Goal: Task Accomplishment & Management: Manage account settings

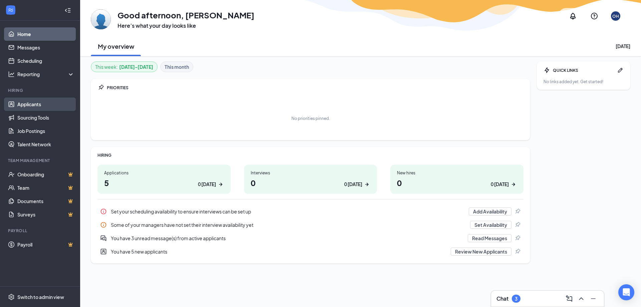
click at [49, 100] on link "Applicants" at bounding box center [45, 103] width 57 height 13
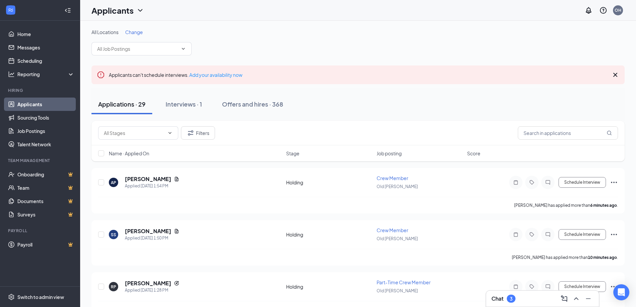
click at [136, 32] on span "Change" at bounding box center [134, 32] width 18 height 6
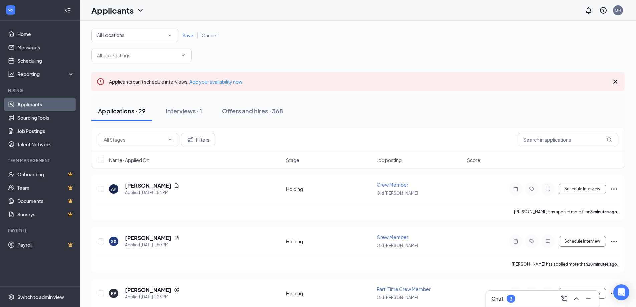
drag, startPoint x: 157, startPoint y: 56, endPoint x: 157, endPoint y: 66, distance: 9.3
click at [147, 39] on div "All Locations" at bounding box center [134, 35] width 75 height 8
click at [151, 80] on li "Pioneer [PERSON_NAME] Dr" at bounding box center [134, 86] width 87 height 16
click at [191, 32] on span "Save" at bounding box center [187, 35] width 11 height 6
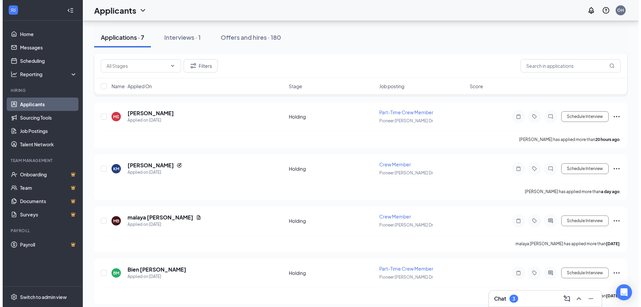
scroll to position [227, 0]
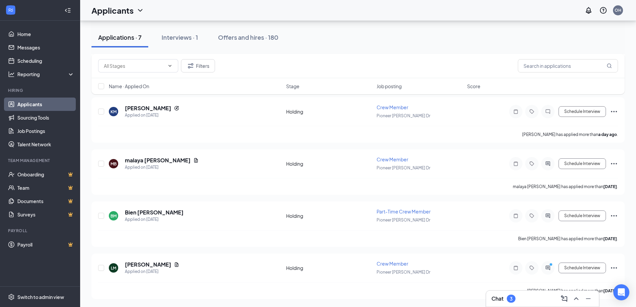
click at [486, 294] on div "Chat 3" at bounding box center [542, 298] width 113 height 16
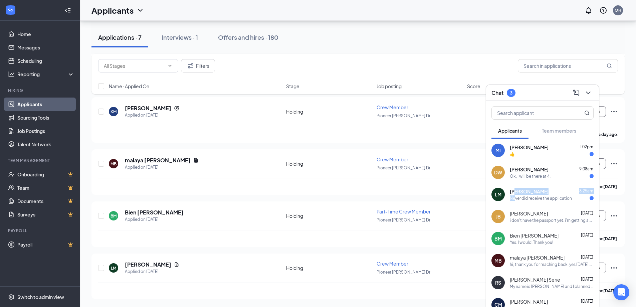
drag, startPoint x: 514, startPoint y: 193, endPoint x: 514, endPoint y: 204, distance: 11.7
click at [514, 204] on div "[PERSON_NAME] [PERSON_NAME] 8:25am Never did receive the application" at bounding box center [542, 194] width 113 height 22
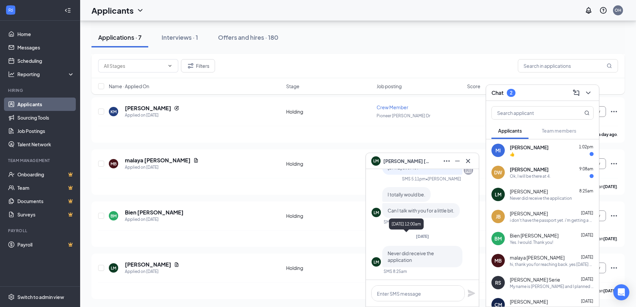
click at [435, 235] on div "[DATE]" at bounding box center [421, 236] width 101 height 6
click at [416, 53] on div "Applications · 7 Interviews · 1 Offers and hires · 180" at bounding box center [357, 37] width 533 height 33
drag, startPoint x: 151, startPoint y: 261, endPoint x: 148, endPoint y: 261, distance: 3.4
click at [148, 261] on h5 "[PERSON_NAME]" at bounding box center [148, 264] width 46 height 7
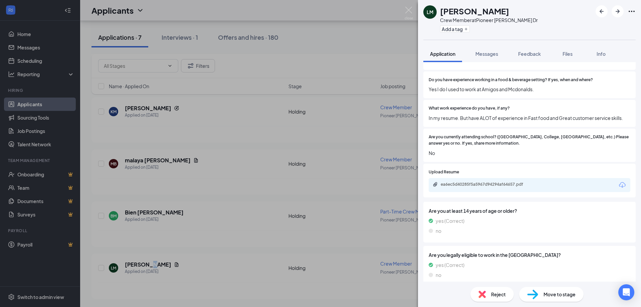
scroll to position [300, 0]
